Goal: Task Accomplishment & Management: Manage account settings

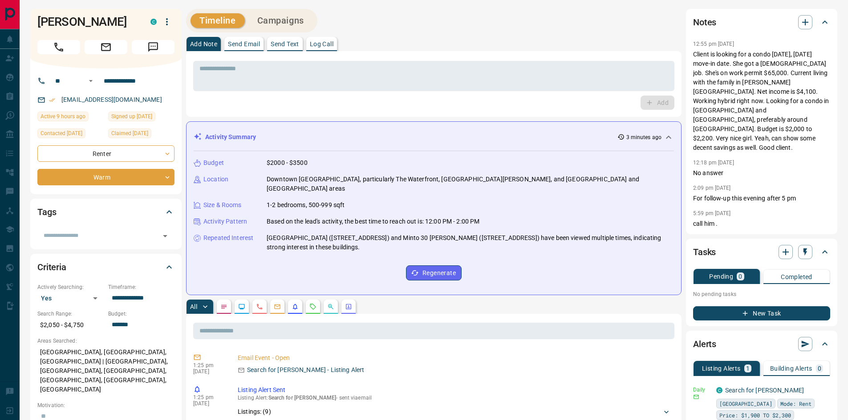
click at [393, 97] on div "Add" at bounding box center [433, 103] width 481 height 14
click at [412, 107] on div "Add" at bounding box center [433, 103] width 481 height 14
click at [440, 103] on div "Add" at bounding box center [433, 103] width 481 height 14
click at [413, 26] on div "Timeline Campaigns" at bounding box center [433, 21] width 495 height 24
click at [824, 43] on icon "button" at bounding box center [824, 43] width 7 height 7
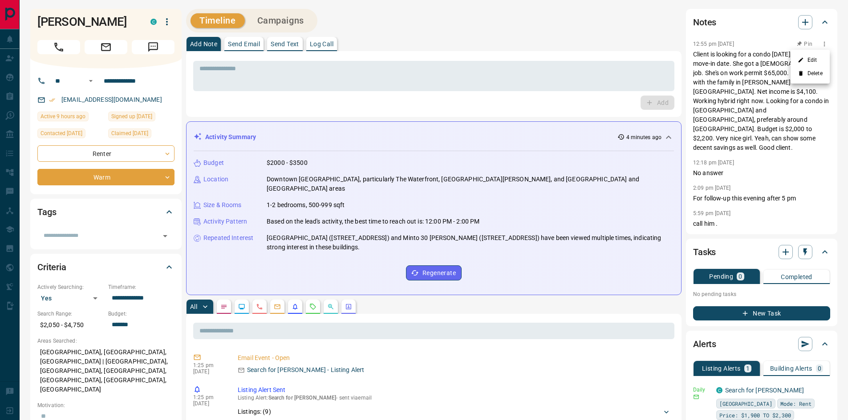
click at [802, 57] on icon at bounding box center [800, 60] width 6 height 6
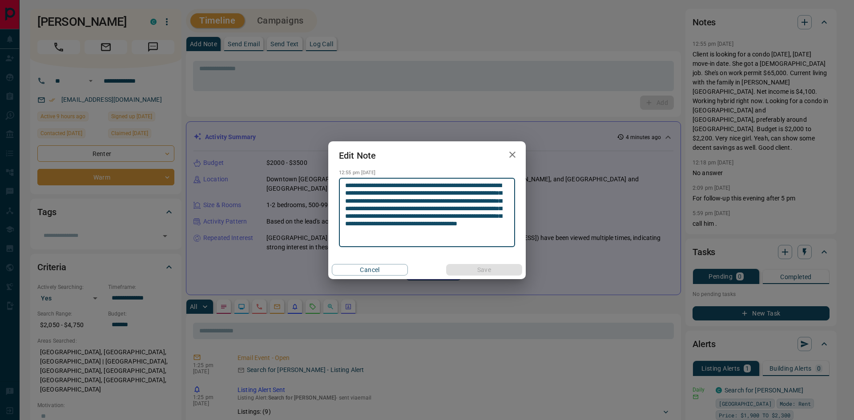
click at [497, 185] on textarea "**********" at bounding box center [427, 212] width 164 height 61
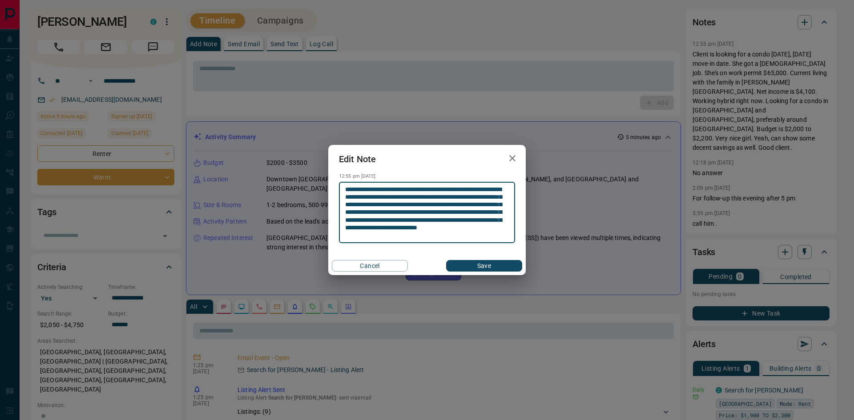
type textarea "**********"
click at [485, 269] on button "Save" at bounding box center [484, 266] width 76 height 12
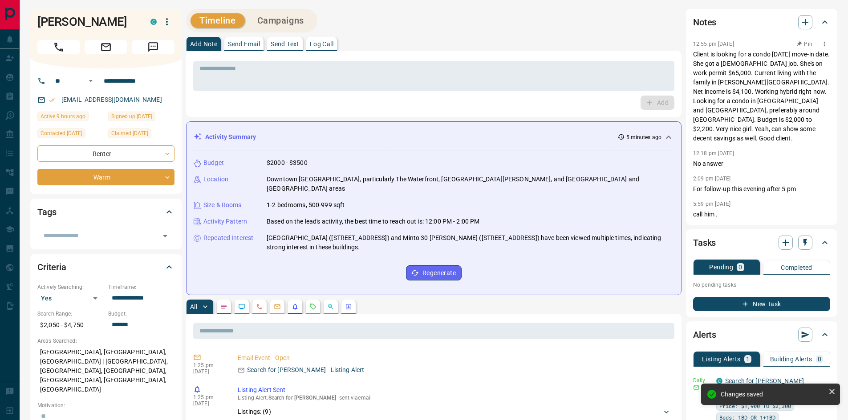
click at [825, 43] on icon "button" at bounding box center [824, 43] width 7 height 7
click at [810, 59] on li "Edit" at bounding box center [809, 59] width 39 height 13
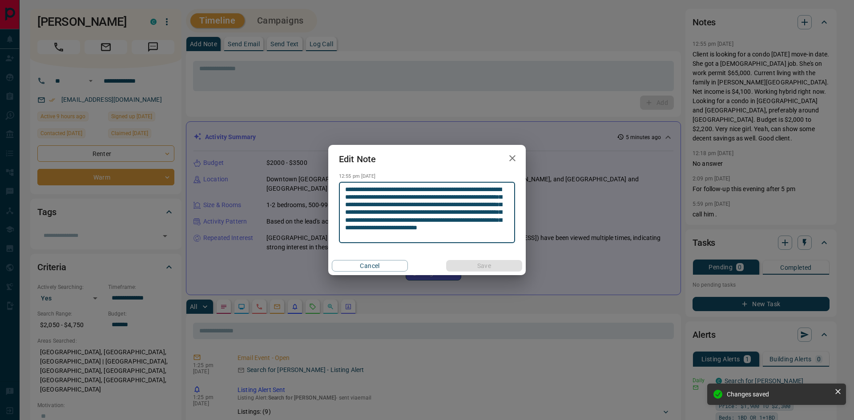
click at [445, 189] on textarea "**********" at bounding box center [427, 213] width 164 height 54
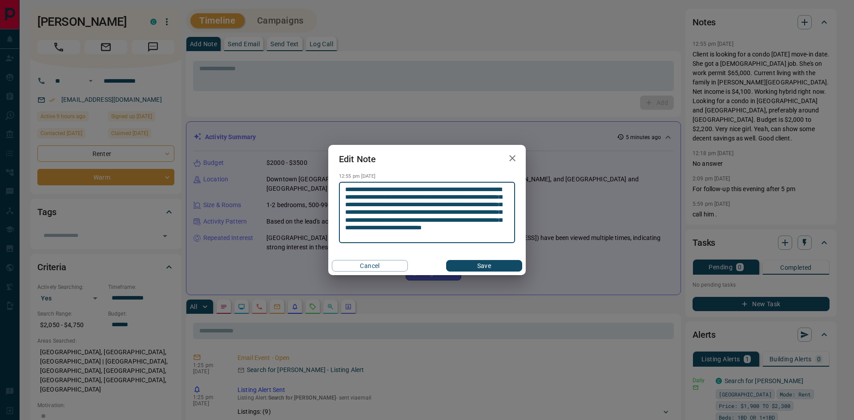
type textarea "**********"
click at [500, 263] on button "Save" at bounding box center [484, 266] width 76 height 12
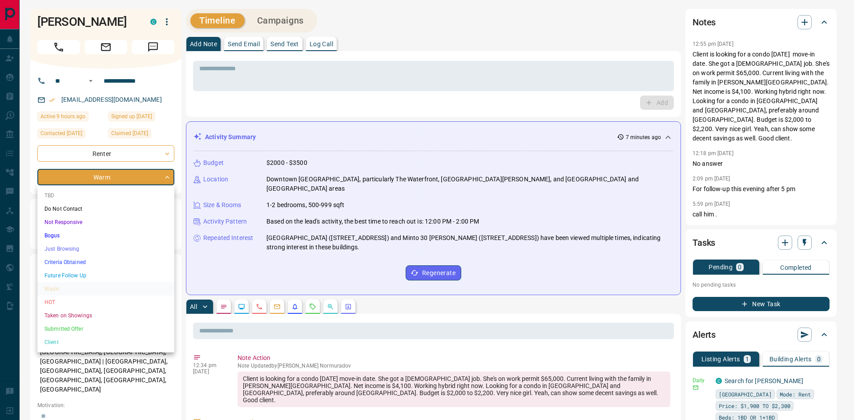
drag, startPoint x: 57, startPoint y: 301, endPoint x: 65, endPoint y: 295, distance: 10.0
click at [57, 301] on li "HOT" at bounding box center [105, 302] width 137 height 13
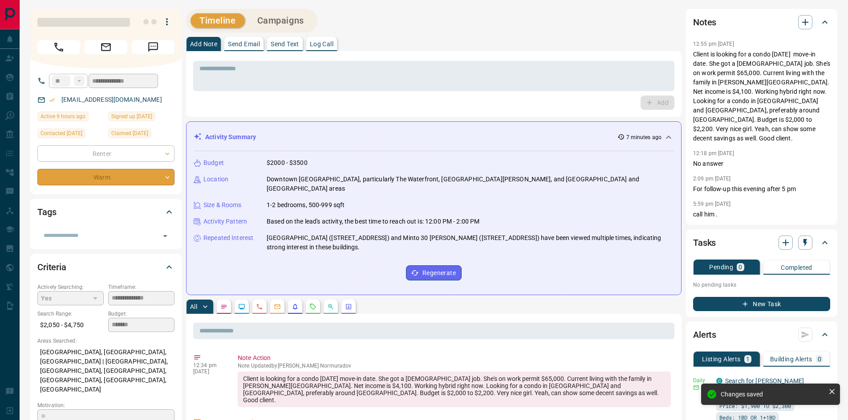
click at [237, 105] on div "Add" at bounding box center [433, 103] width 481 height 14
type input "*"
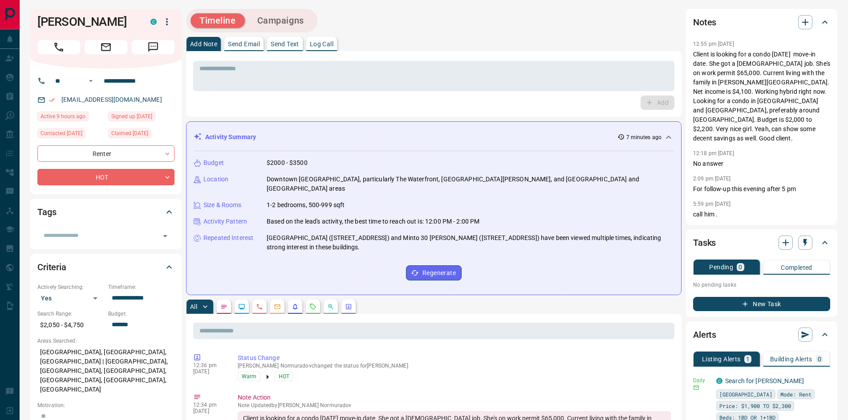
click at [429, 29] on div "Timeline Campaigns" at bounding box center [433, 21] width 495 height 24
drag, startPoint x: 717, startPoint y: 71, endPoint x: 729, endPoint y: 71, distance: 12.0
click at [729, 71] on p "Client is looking for a condo [DATE] move-in date. She got a [DEMOGRAPHIC_DATA]…" at bounding box center [761, 96] width 137 height 93
click at [731, 72] on p "Client is looking for a condo [DATE] move-in date. She got a [DEMOGRAPHIC_DATA]…" at bounding box center [761, 96] width 137 height 93
drag, startPoint x: 770, startPoint y: 83, endPoint x: 787, endPoint y: 82, distance: 16.5
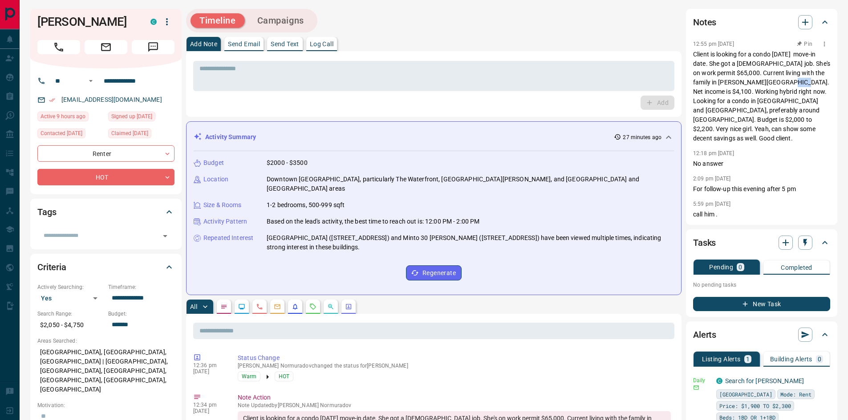
click at [784, 82] on p "Client is looking for a condo [DATE] move-in date. She got a [DEMOGRAPHIC_DATA]…" at bounding box center [761, 96] width 137 height 93
click at [787, 82] on p "Client is looking for a condo [DATE] move-in date. She got a [DEMOGRAPHIC_DATA]…" at bounding box center [761, 96] width 137 height 93
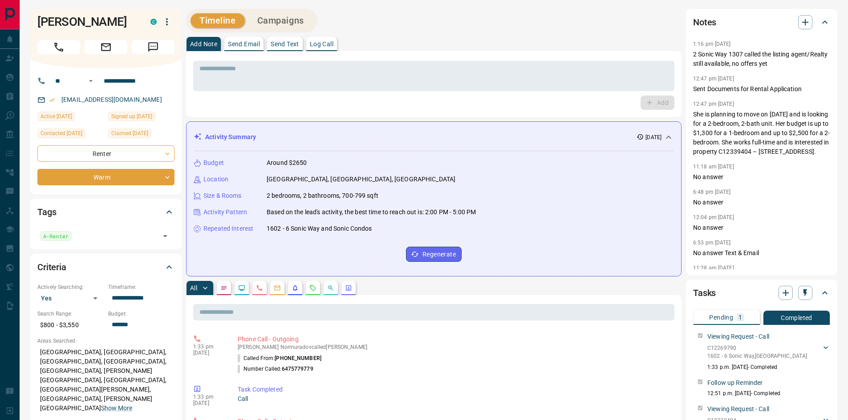
drag, startPoint x: 307, startPoint y: 111, endPoint x: 329, endPoint y: 109, distance: 21.9
click at [309, 111] on div "* ​ Add" at bounding box center [433, 84] width 495 height 66
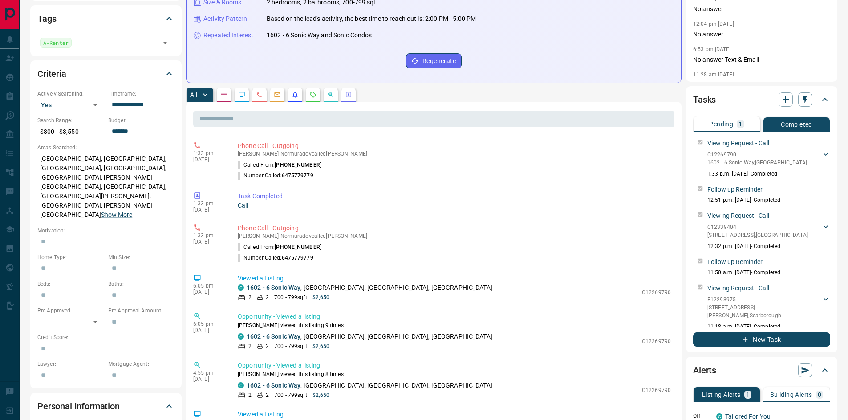
scroll to position [178, 0]
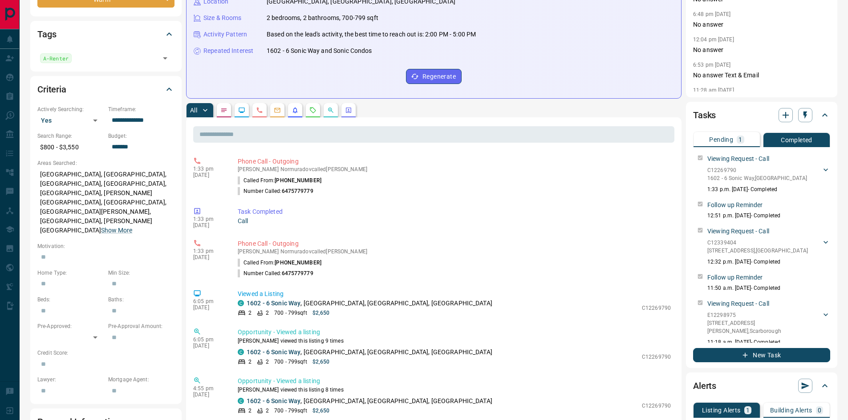
click at [732, 142] on p "Pending" at bounding box center [721, 140] width 24 height 6
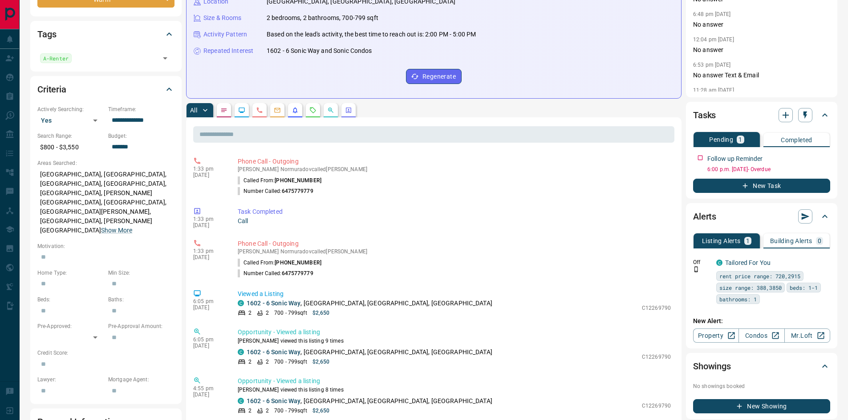
click at [787, 137] on p "Completed" at bounding box center [796, 140] width 32 height 6
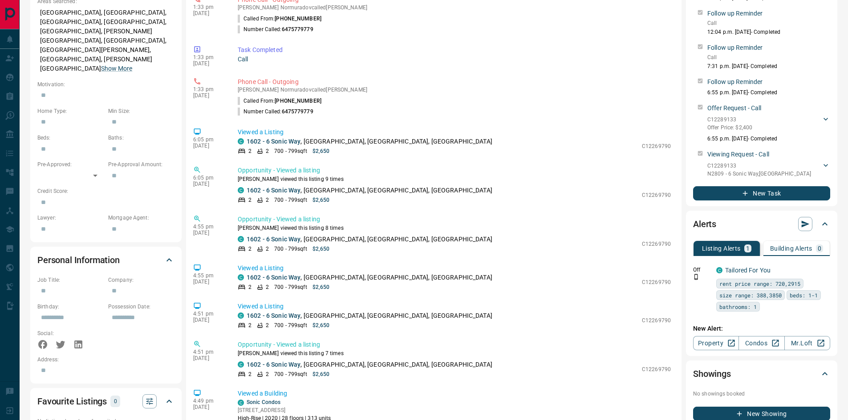
scroll to position [400, 0]
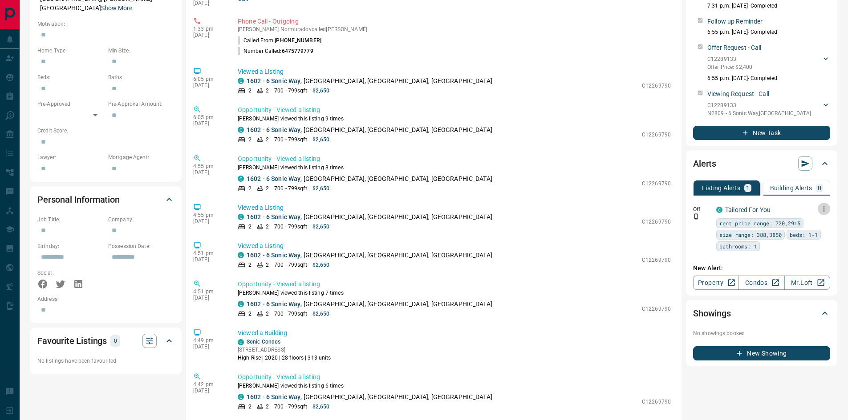
click at [825, 206] on icon "button" at bounding box center [824, 209] width 8 height 8
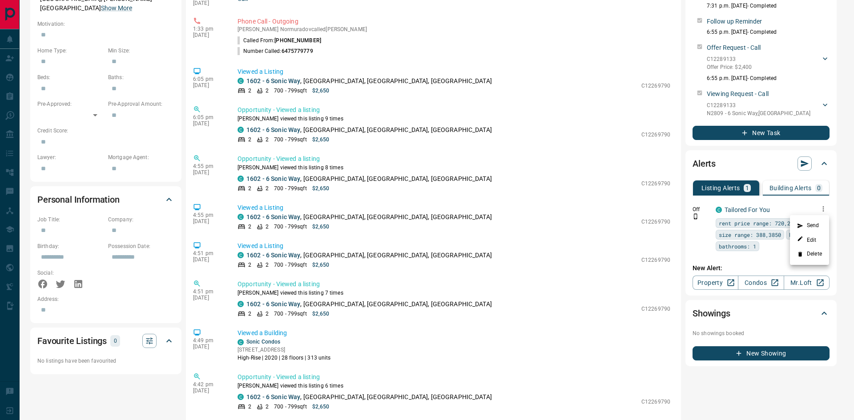
click at [809, 255] on li "Delete" at bounding box center [809, 254] width 39 height 14
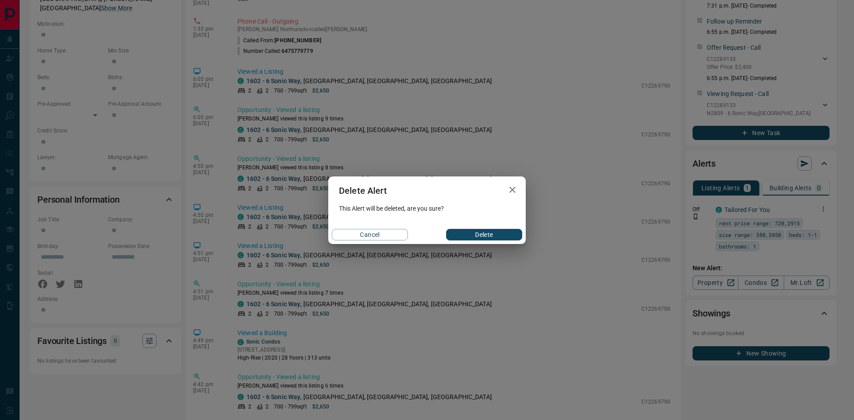
click at [486, 234] on button "Delete" at bounding box center [484, 235] width 76 height 12
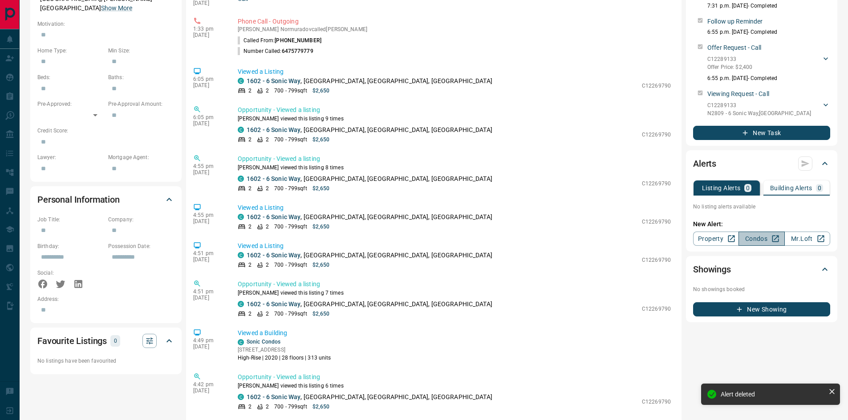
click at [757, 238] on link "Condos" at bounding box center [761, 239] width 46 height 14
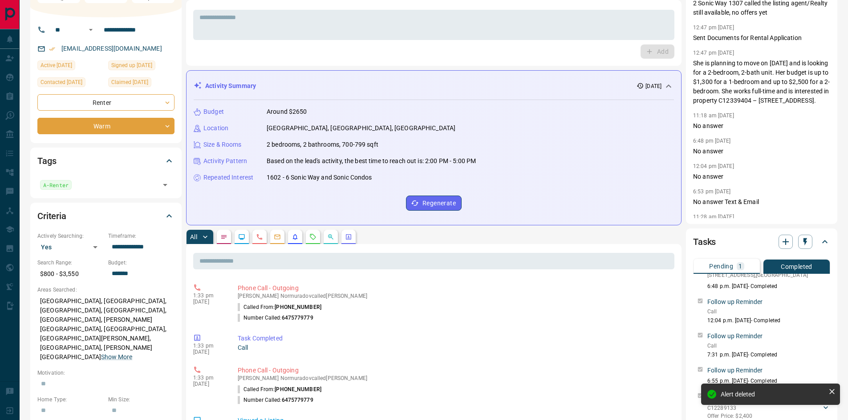
scroll to position [0, 0]
